Goal: Information Seeking & Learning: Learn about a topic

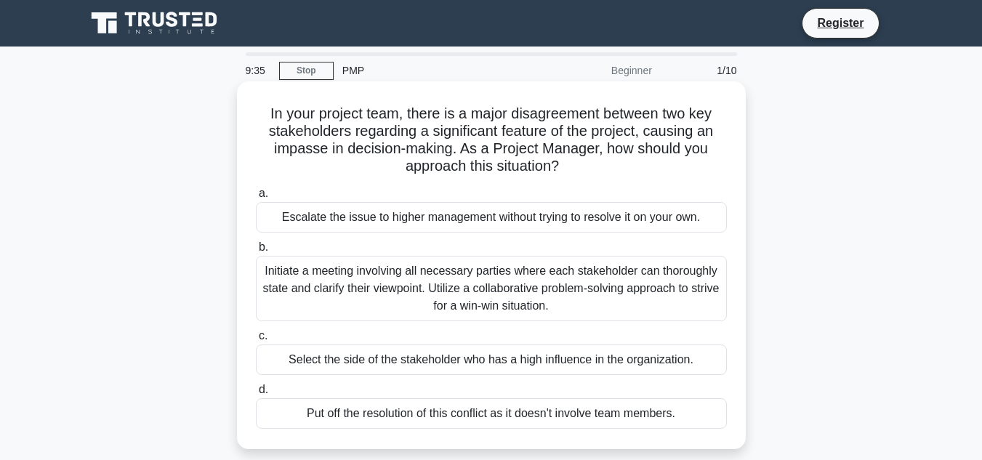
click at [512, 299] on div "Initiate a meeting involving all necessary parties where each stakeholder can t…" at bounding box center [491, 288] width 471 height 65
click at [256, 252] on input "b. Initiate a meeting involving all necessary parties where each stakeholder ca…" at bounding box center [256, 247] width 0 height 9
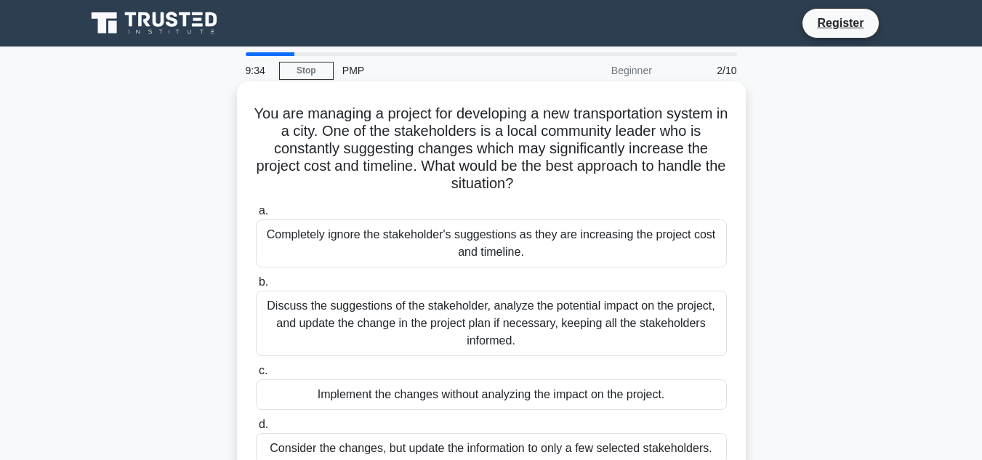
click at [494, 306] on div "Discuss the suggestions of the stakeholder, analyze the potential impact on the…" at bounding box center [491, 323] width 471 height 65
click at [256, 287] on input "b. Discuss the suggestions of the stakeholder, analyze the potential impact on …" at bounding box center [256, 282] width 0 height 9
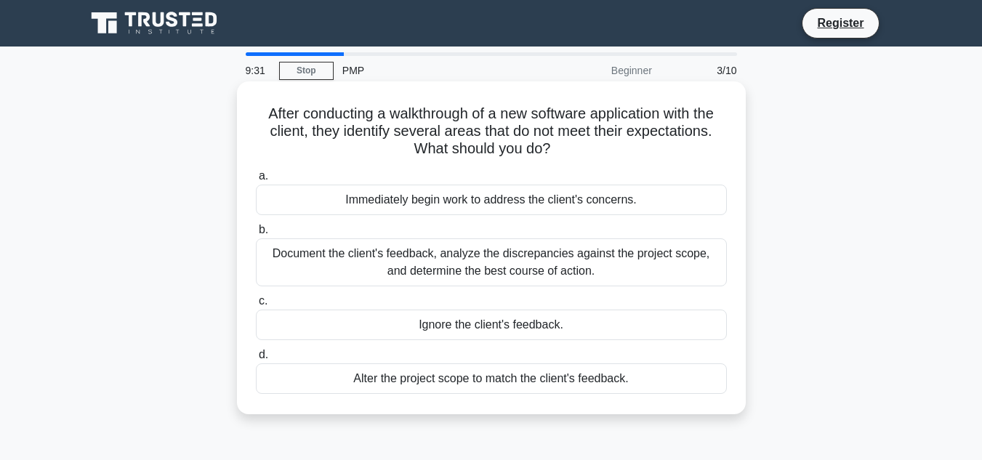
click at [294, 257] on div "Document the client's feedback, analyze the discrepancies against the project s…" at bounding box center [491, 262] width 471 height 48
click at [256, 235] on input "b. Document the client's feedback, analyze the discrepancies against the projec…" at bounding box center [256, 229] width 0 height 9
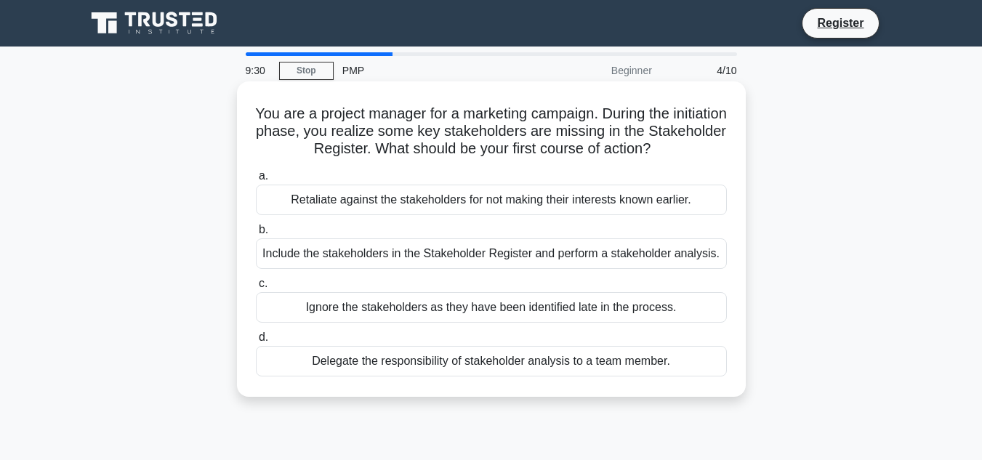
click at [296, 251] on div "Include the stakeholders in the Stakeholder Register and perform a stakeholder …" at bounding box center [491, 253] width 471 height 31
click at [256, 235] on input "b. Include the stakeholders in the Stakeholder Register and perform a stakehold…" at bounding box center [256, 229] width 0 height 9
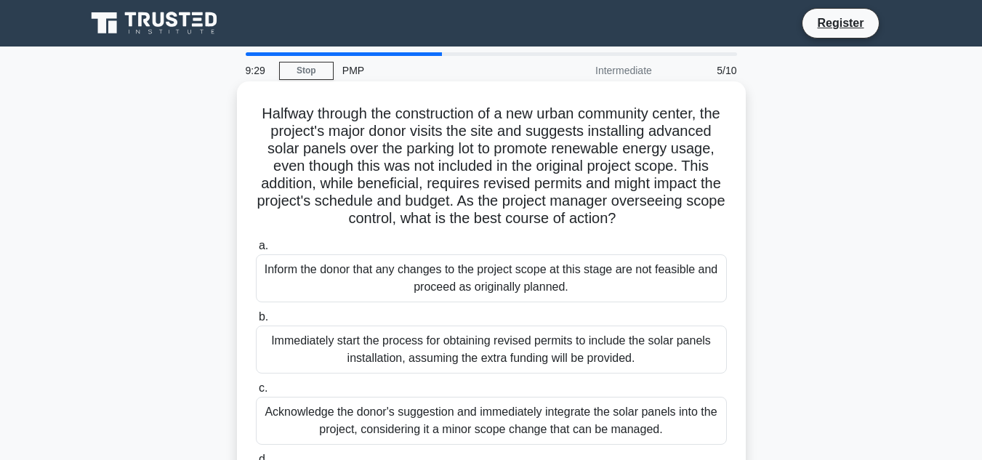
click at [368, 287] on div "Inform the donor that any changes to the project scope at this stage are not fe…" at bounding box center [491, 278] width 471 height 48
click at [256, 251] on input "a. Inform the donor that any changes to the project scope at this stage are not…" at bounding box center [256, 245] width 0 height 9
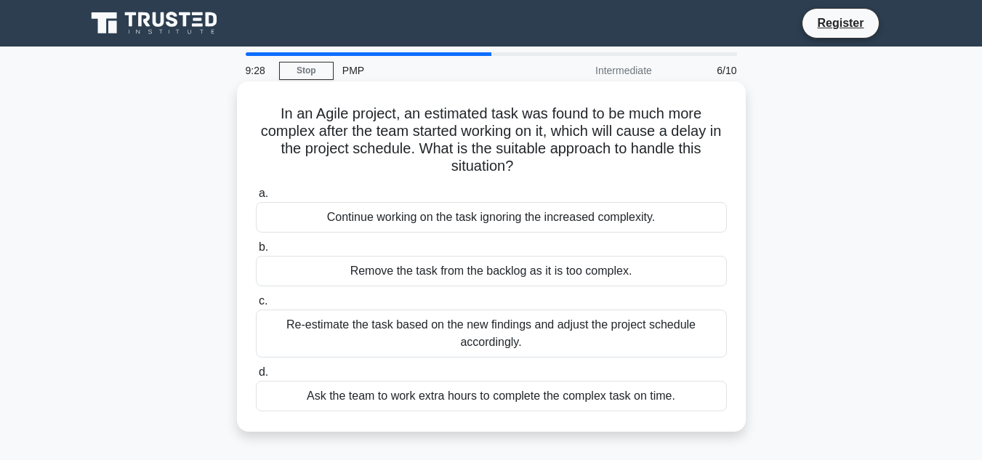
click at [405, 321] on div "Re-estimate the task based on the new findings and adjust the project schedule …" at bounding box center [491, 334] width 471 height 48
click at [256, 306] on input "c. Re-estimate the task based on the new findings and adjust the project schedu…" at bounding box center [256, 301] width 0 height 9
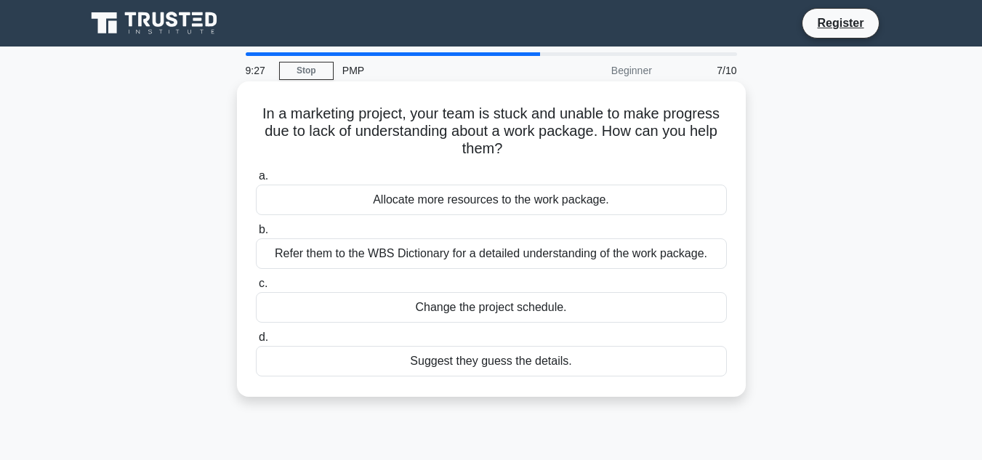
click at [399, 206] on div "Allocate more resources to the work package." at bounding box center [491, 200] width 471 height 31
click at [256, 181] on input "a. Allocate more resources to the work package." at bounding box center [256, 176] width 0 height 9
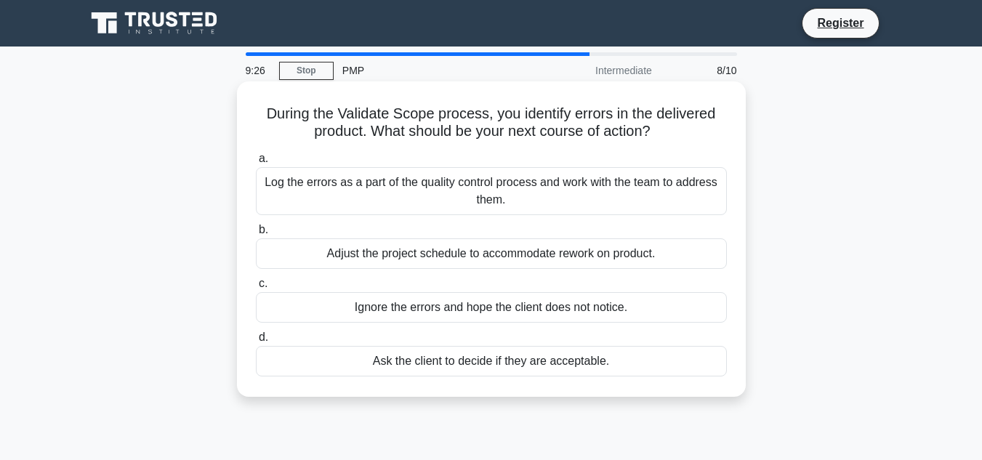
click at [400, 299] on div "Ignore the errors and hope the client does not notice." at bounding box center [491, 307] width 471 height 31
click at [256, 289] on input "c. Ignore the errors and hope the client does not notice." at bounding box center [256, 283] width 0 height 9
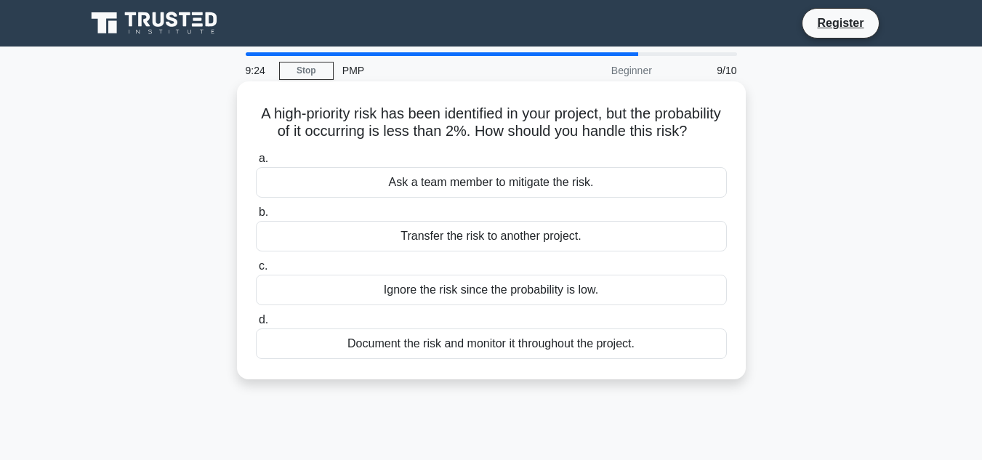
click at [414, 196] on div "Ask a team member to mitigate the risk." at bounding box center [491, 182] width 471 height 31
click at [256, 164] on input "a. Ask a team member to mitigate the risk." at bounding box center [256, 158] width 0 height 9
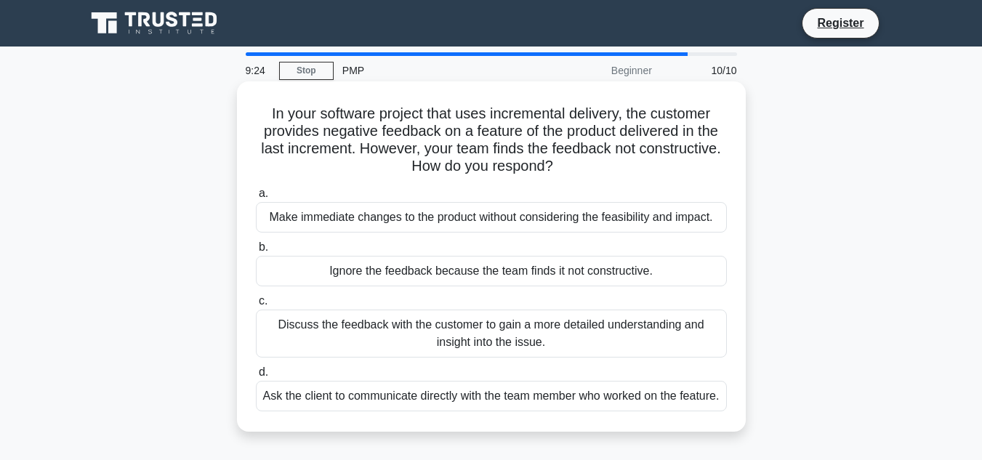
drag, startPoint x: 429, startPoint y: 334, endPoint x: 429, endPoint y: 322, distance: 11.6
click at [429, 331] on div "Discuss the feedback with the customer to gain a more detailed understanding an…" at bounding box center [491, 334] width 471 height 48
click at [256, 306] on input "c. Discuss the feedback with the customer to gain a more detailed understanding…" at bounding box center [256, 301] width 0 height 9
